Goal: Task Accomplishment & Management: Manage account settings

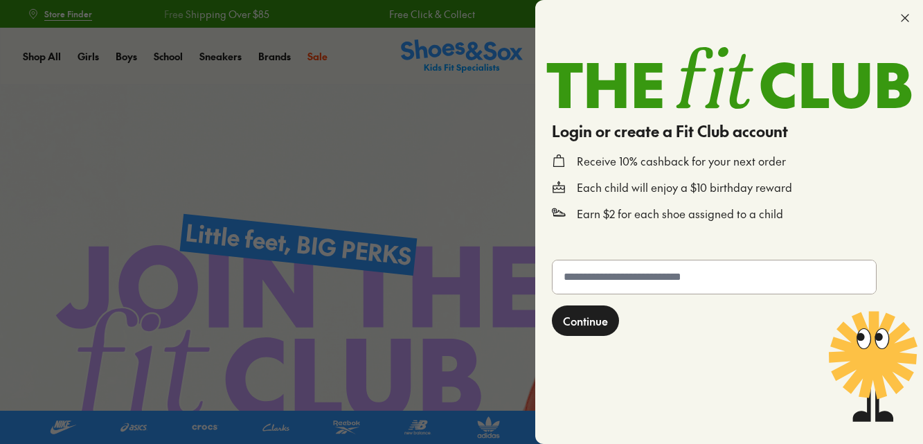
click at [904, 15] on icon at bounding box center [905, 18] width 14 height 14
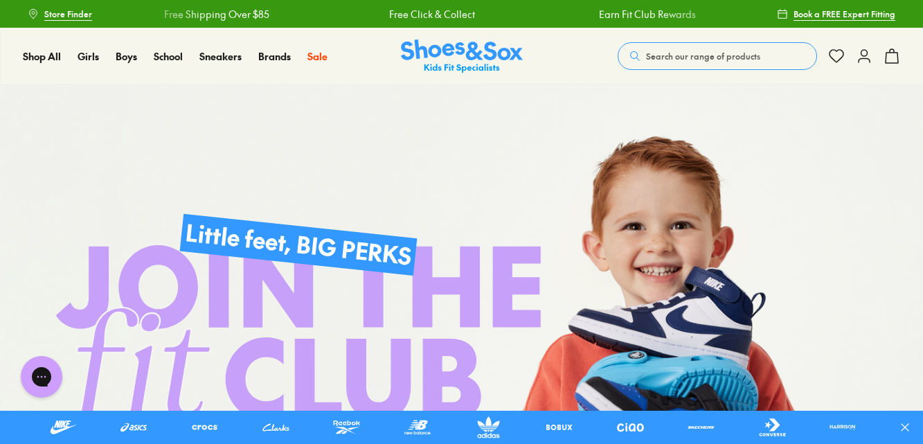
click at [864, 64] on button at bounding box center [864, 56] width 17 height 30
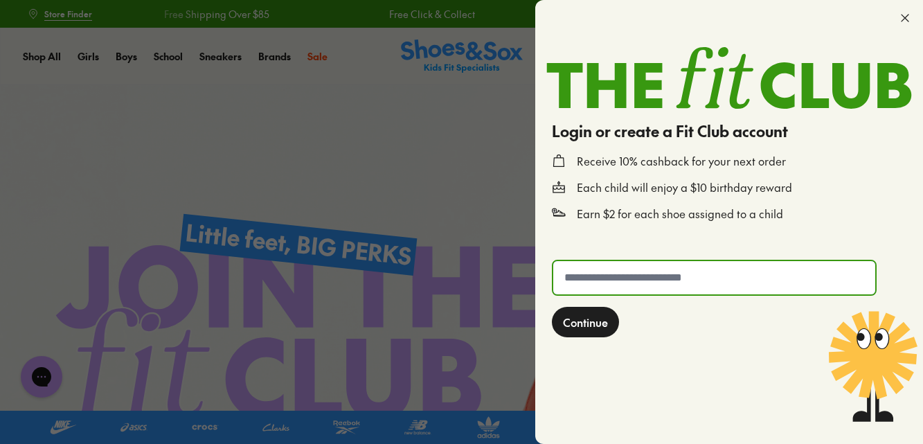
drag, startPoint x: 628, startPoint y: 281, endPoint x: 612, endPoint y: 274, distance: 17.7
click at [608, 274] on input "text" at bounding box center [714, 277] width 322 height 33
type input "**********"
click at [579, 326] on span "Continue" at bounding box center [585, 322] width 45 height 17
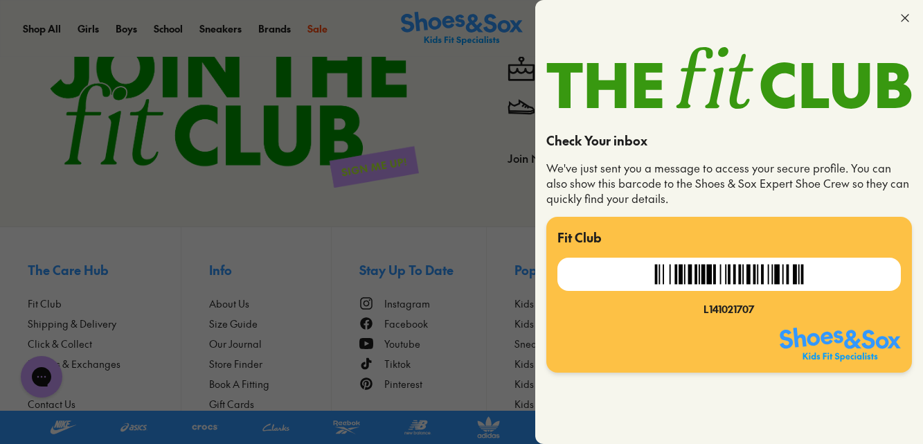
scroll to position [657, 0]
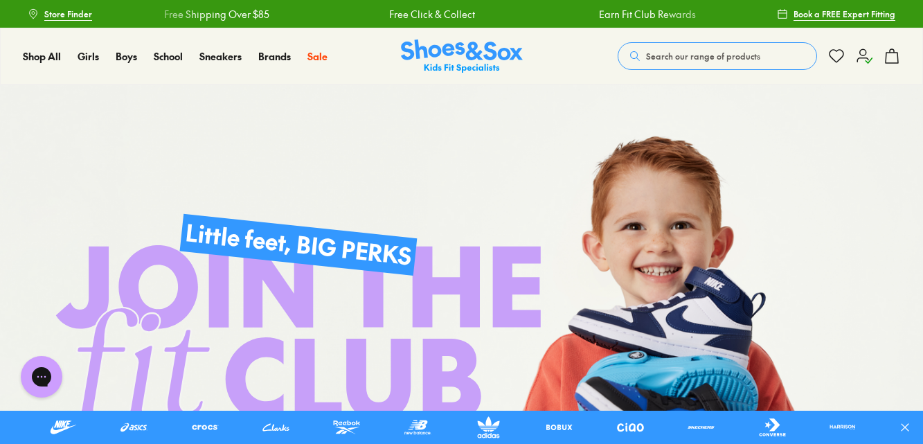
click at [868, 54] on icon at bounding box center [864, 56] width 17 height 17
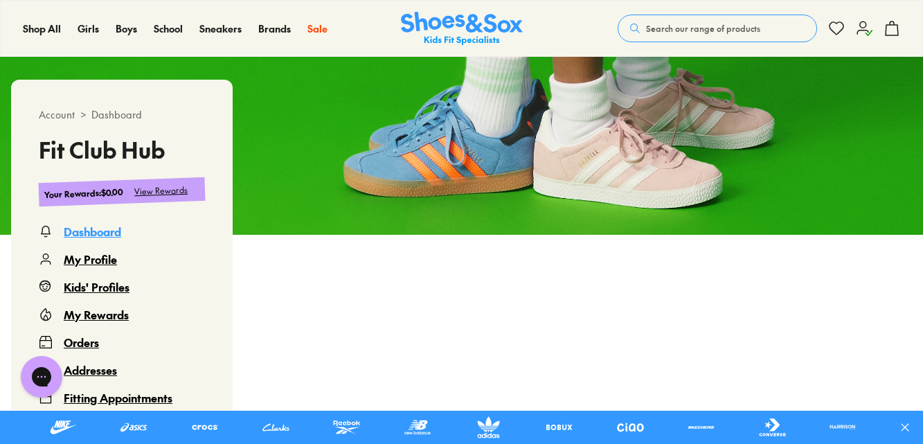
scroll to position [115, 0]
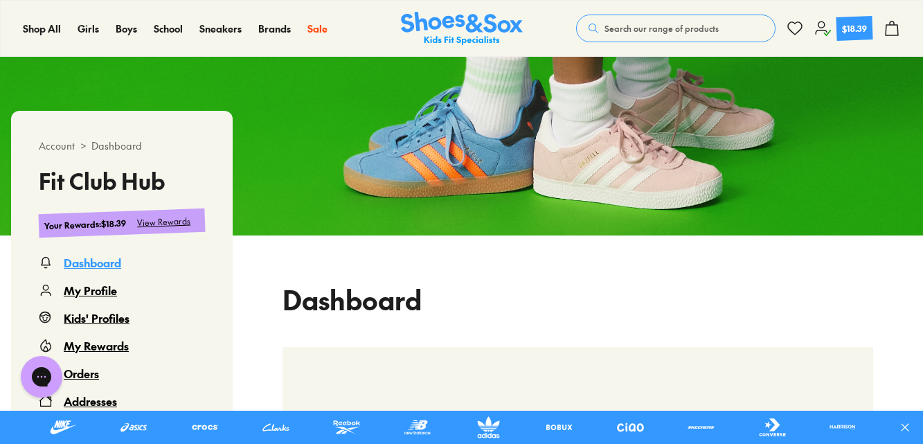
click at [168, 221] on div "View Rewards" at bounding box center [164, 222] width 54 height 15
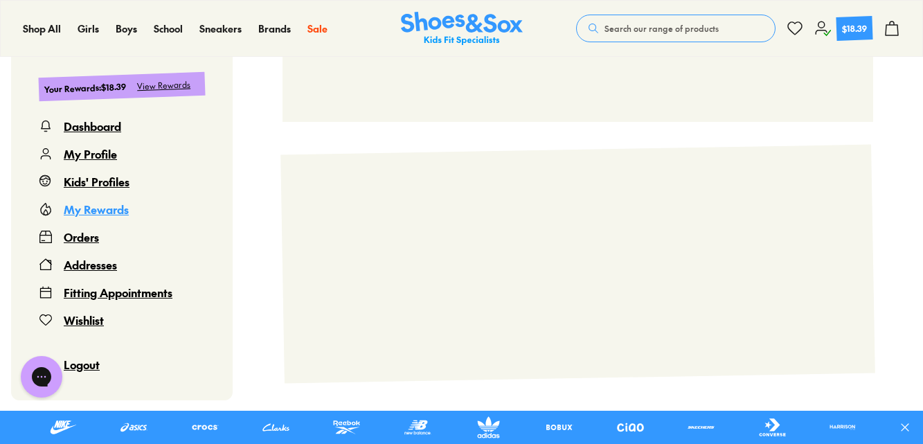
scroll to position [677, 0]
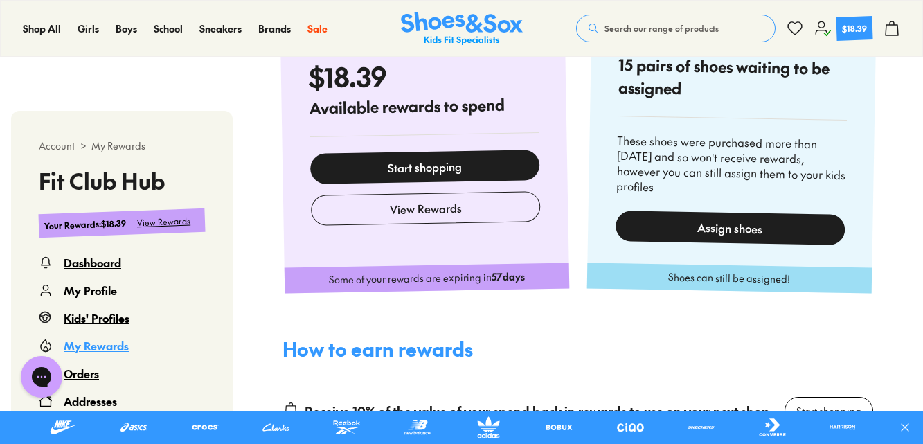
select select
click at [694, 227] on div "Assign shoes" at bounding box center [729, 227] width 229 height 35
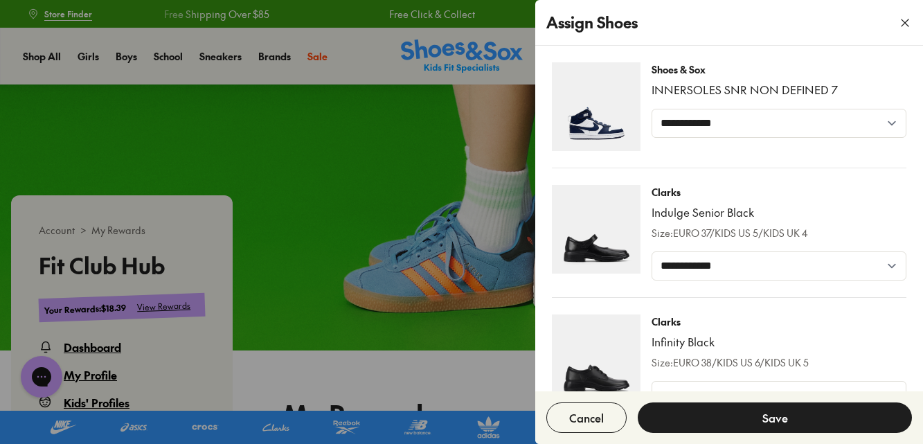
scroll to position [0, 0]
drag, startPoint x: 849, startPoint y: 87, endPoint x: 650, endPoint y: 85, distance: 199.5
click at [650, 85] on div "**********" at bounding box center [729, 115] width 355 height 106
copy p "INNERSOLES SNR NON DEFINED 7"
